Goal: Find specific page/section: Find specific page/section

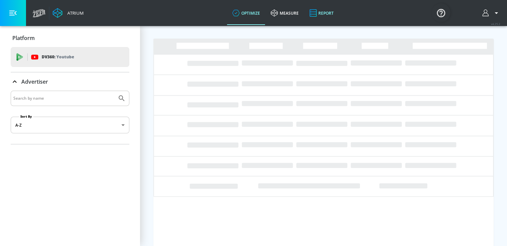
click at [317, 13] on icon at bounding box center [312, 13] width 7 height 8
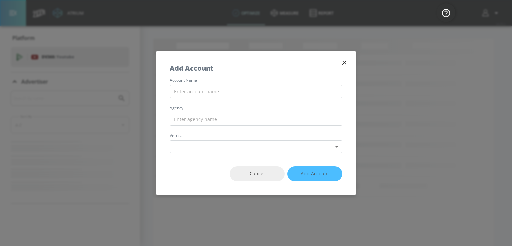
click at [344, 63] on icon "button" at bounding box center [344, 63] width 4 height 4
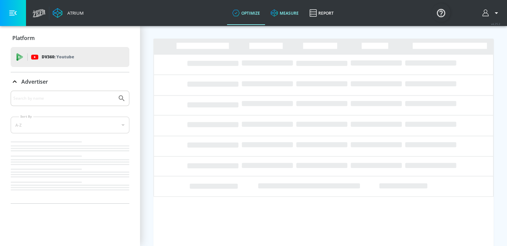
click at [282, 14] on link "measure" at bounding box center [284, 13] width 39 height 24
